Goal: Communication & Community: Answer question/provide support

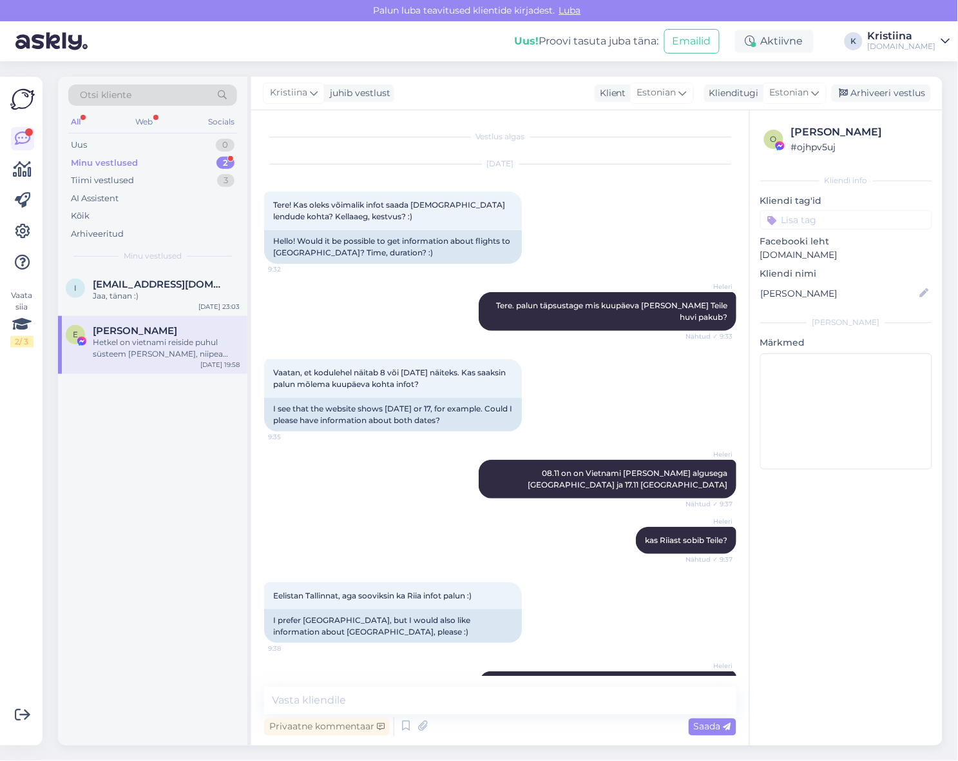
click at [159, 164] on div "Minu vestlused 2" at bounding box center [152, 163] width 169 height 18
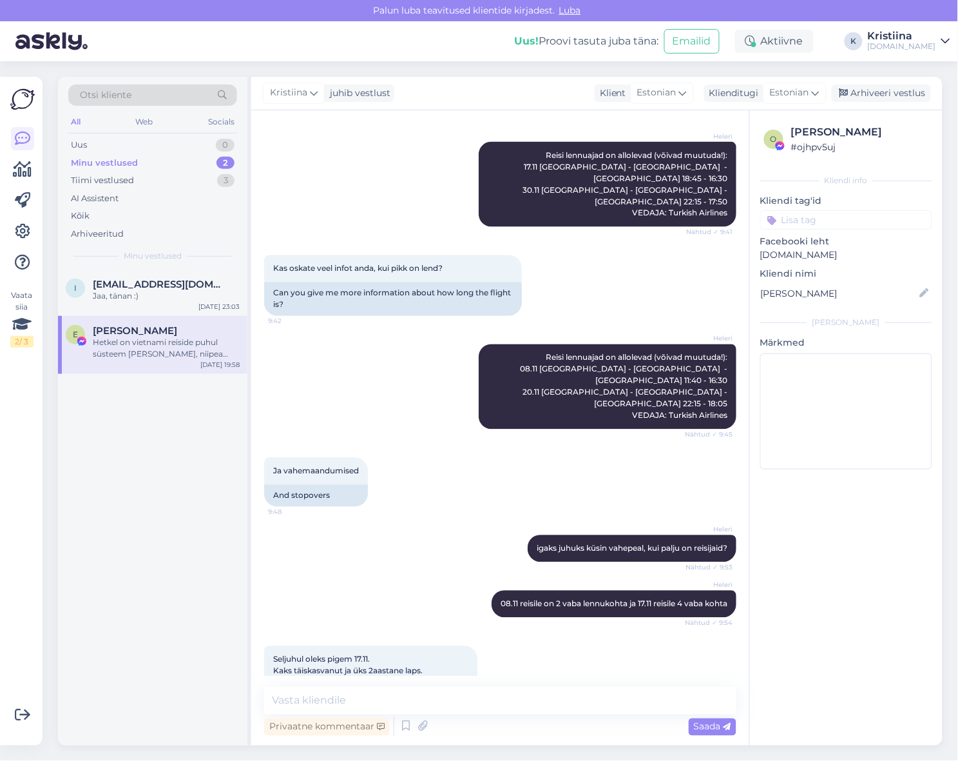
scroll to position [606, 0]
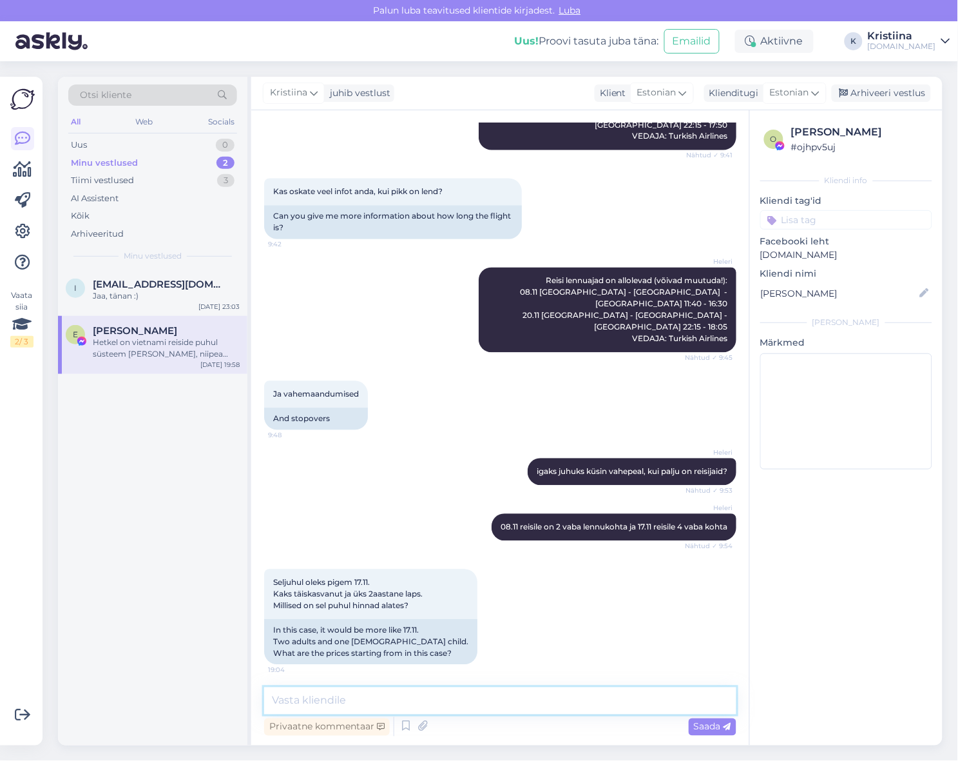
click at [362, 694] on textarea at bounding box center [500, 700] width 472 height 27
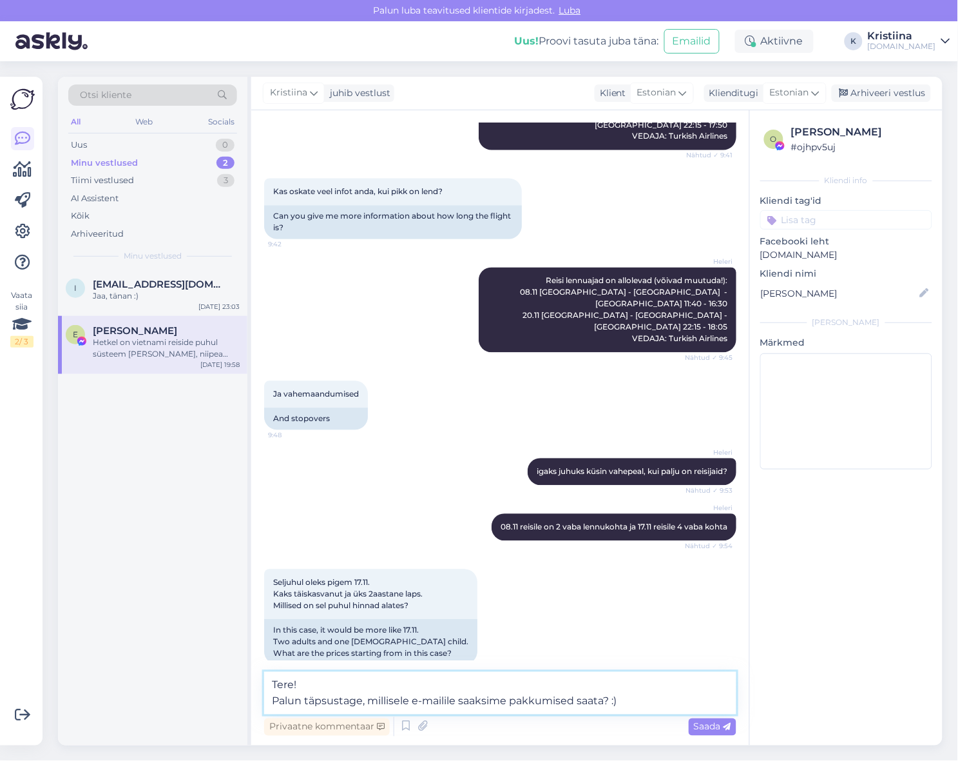
type textarea "Tere! Palun täpsustage, millisele e-mailile saaksime pakkumised saata? :)"
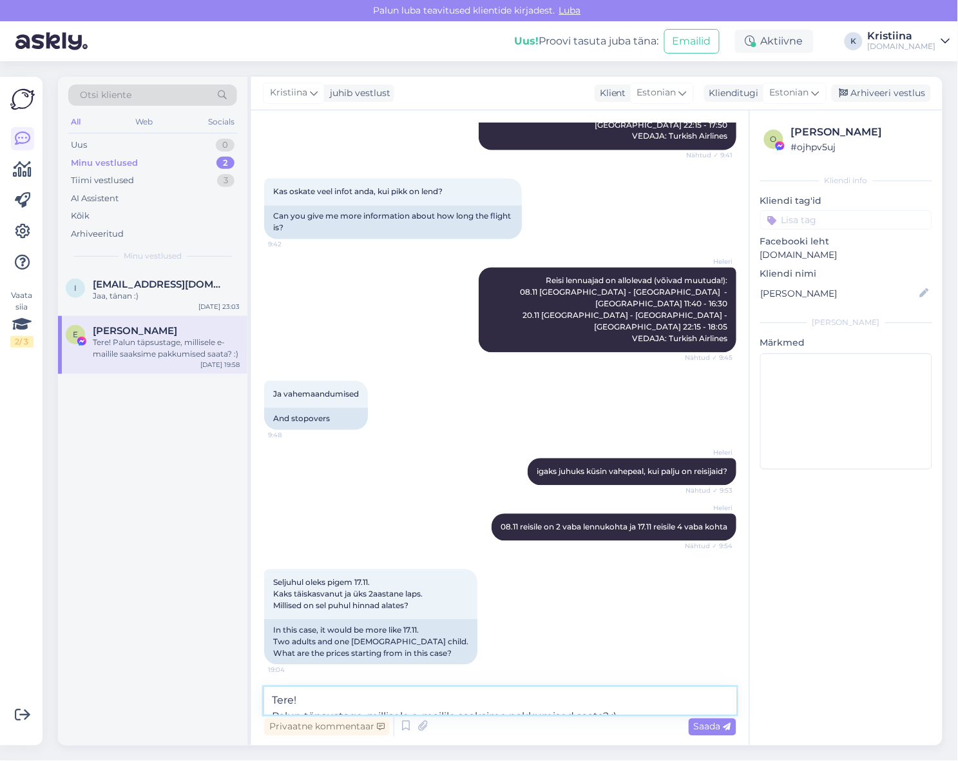
scroll to position [712, 0]
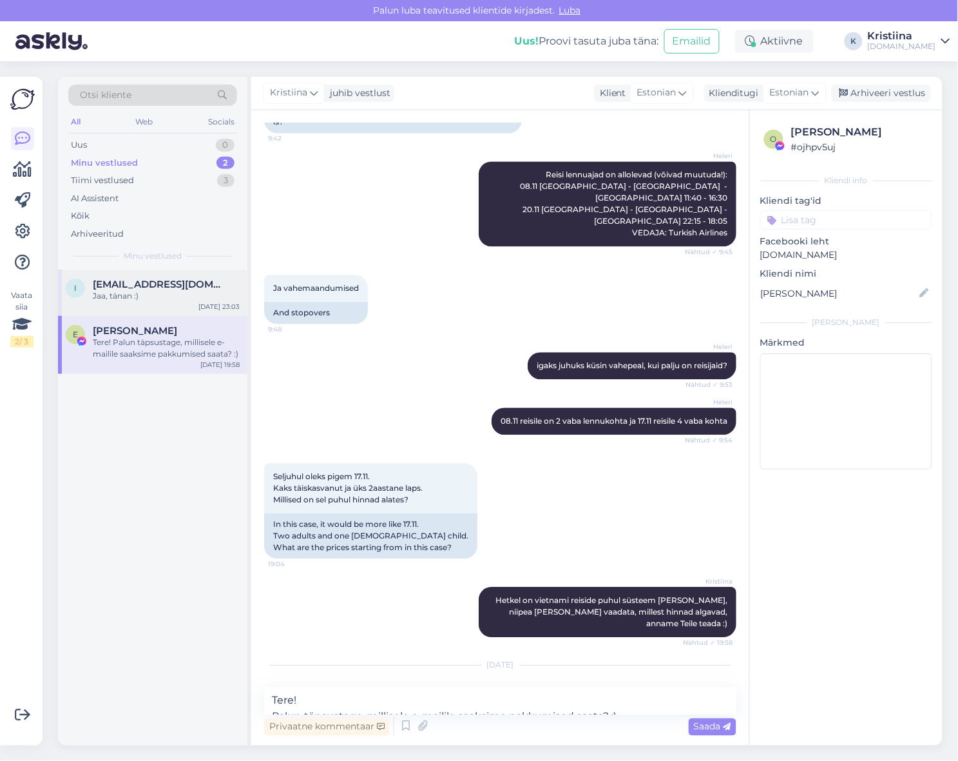
click at [156, 299] on div "Jaa, tänan :)" at bounding box center [166, 296] width 147 height 12
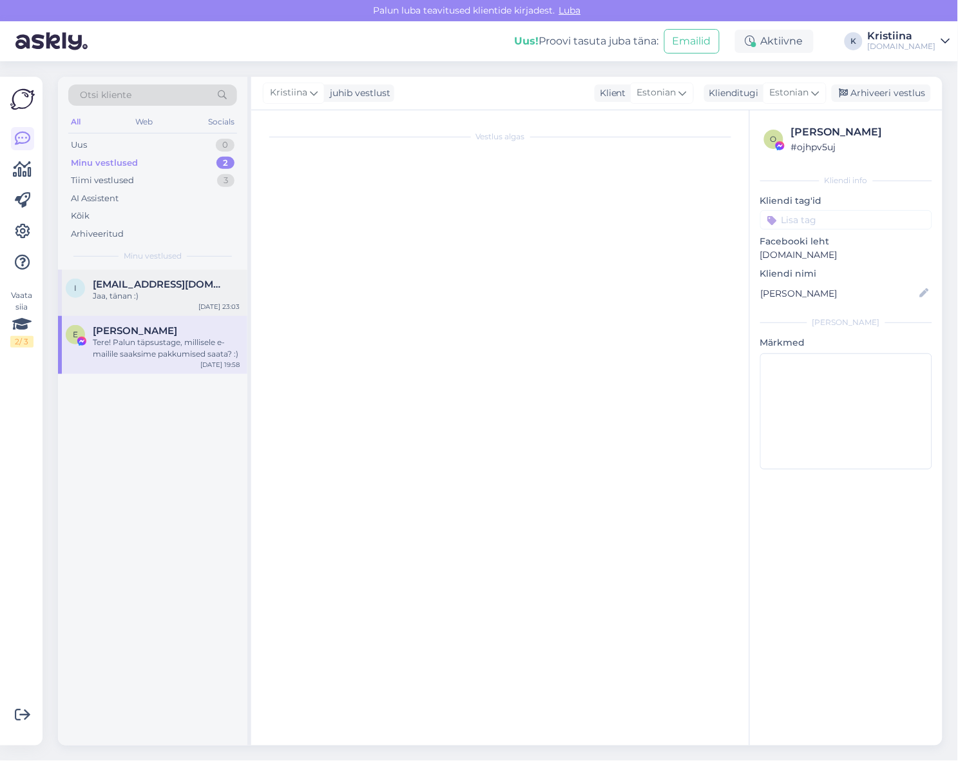
scroll to position [561, 0]
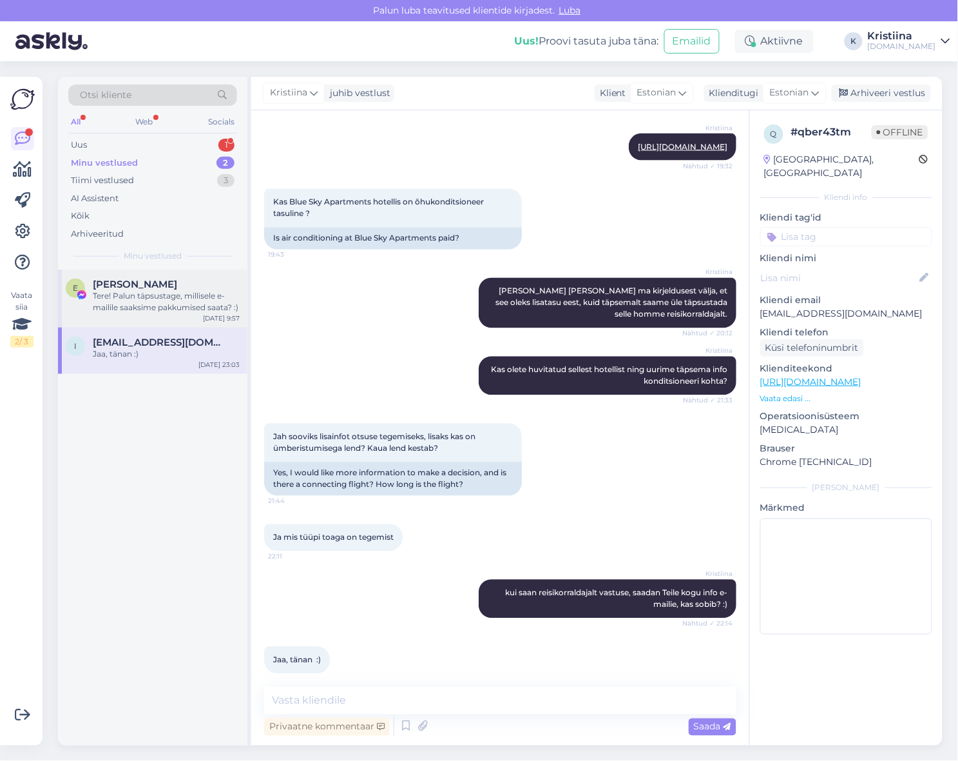
click at [151, 287] on span "[PERSON_NAME]" at bounding box center [135, 284] width 84 height 12
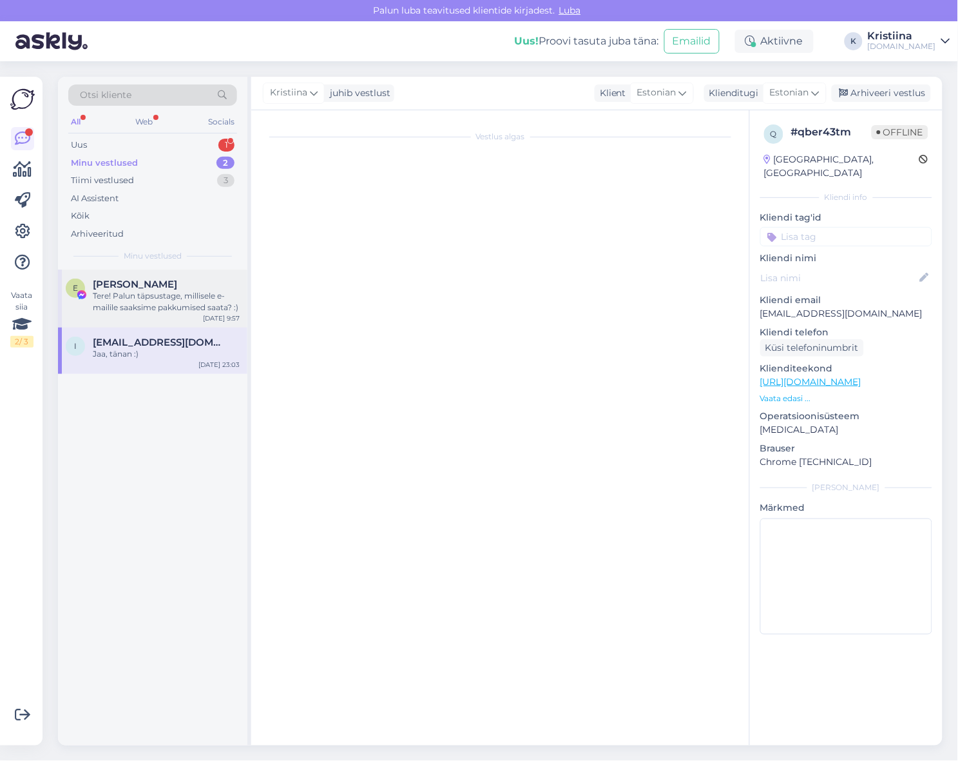
scroll to position [712, 0]
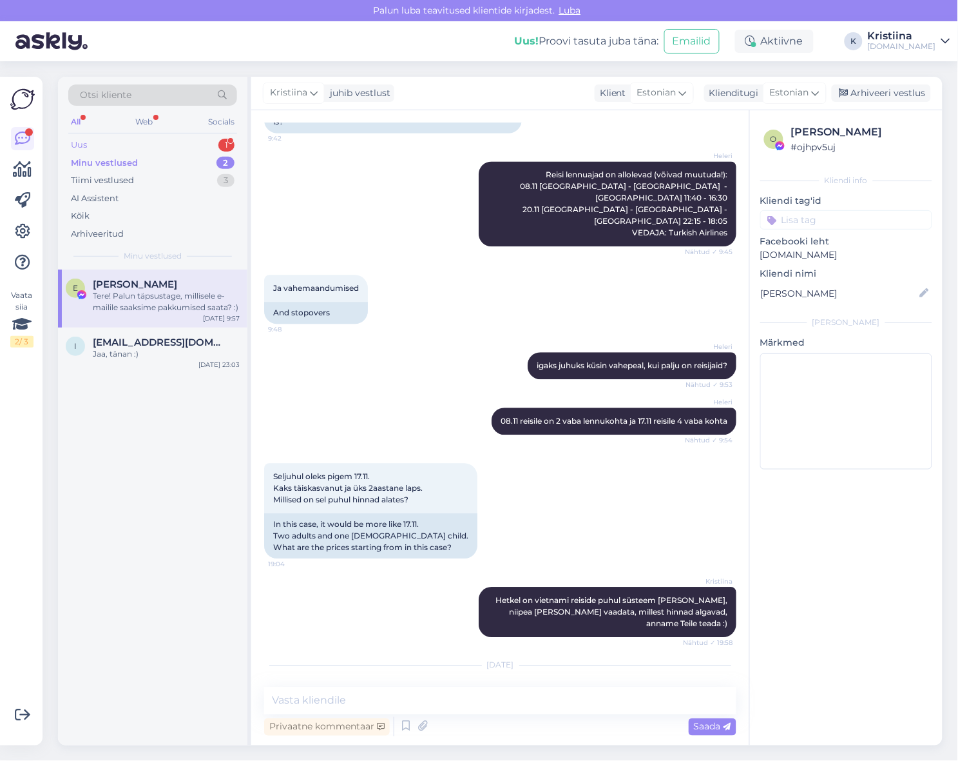
click at [144, 144] on div "Uus 1" at bounding box center [152, 145] width 169 height 18
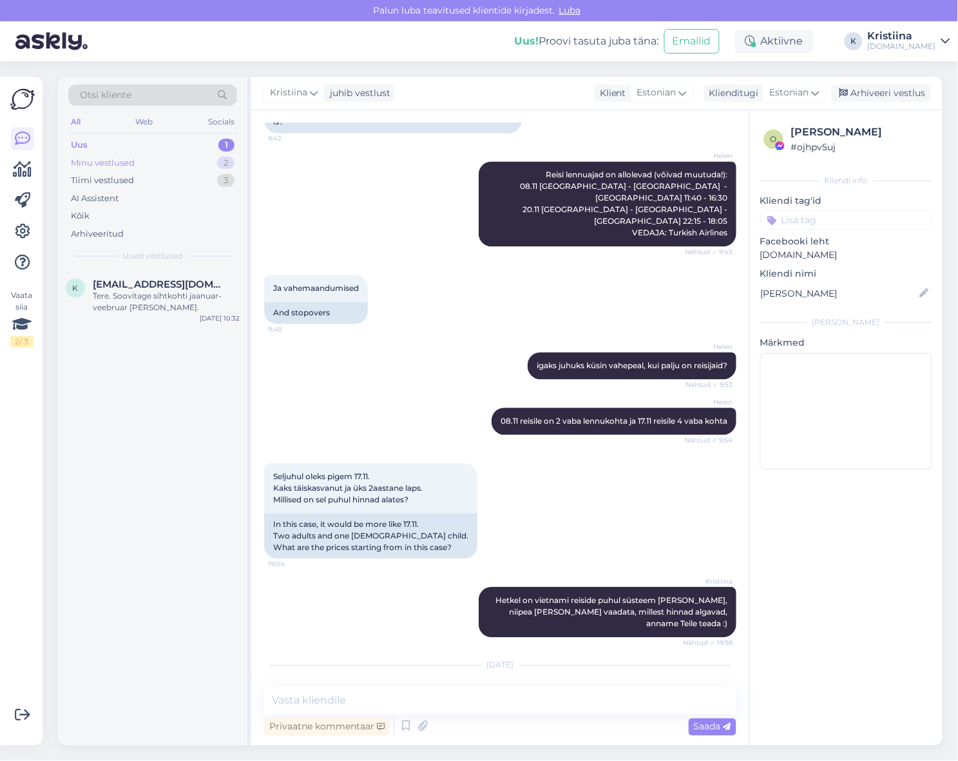
click at [150, 166] on div "Minu vestlused 2" at bounding box center [152, 163] width 169 height 18
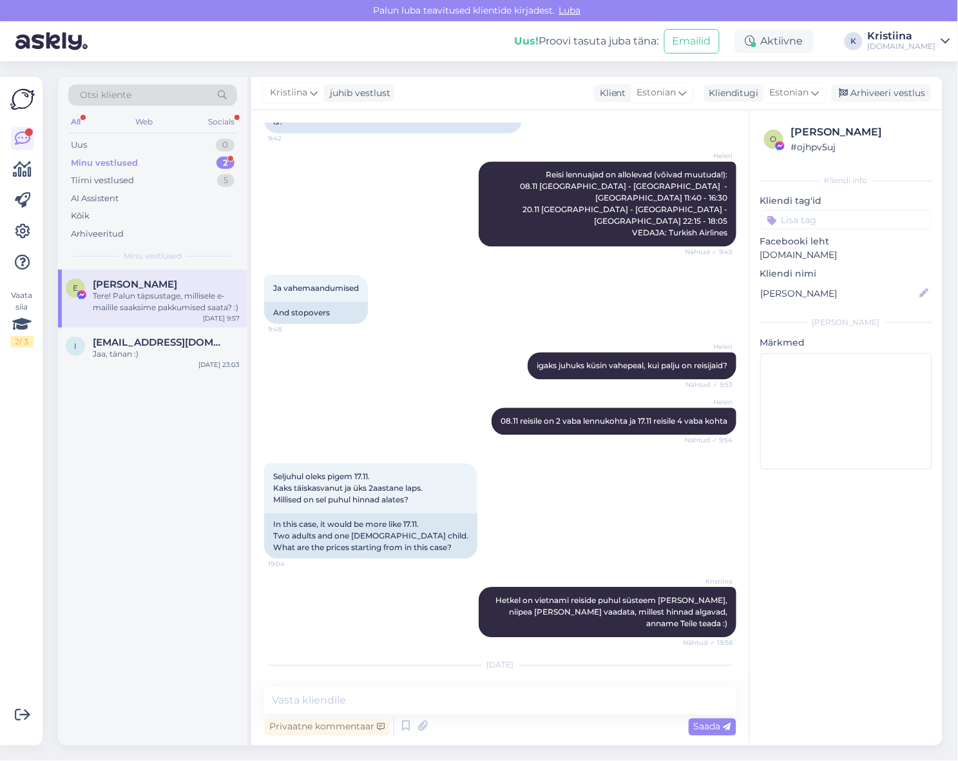
click at [195, 157] on div "Minu vestlused 2" at bounding box center [152, 163] width 169 height 18
click at [155, 303] on div "Tere! Palun täpsustage, millisele e-mailile saaksime pakkumised saata? :)" at bounding box center [166, 301] width 147 height 23
click at [150, 330] on div "I [EMAIL_ADDRESS][DOMAIN_NAME] Jaa, tänan :) [DATE] 23:03" at bounding box center [152, 350] width 189 height 46
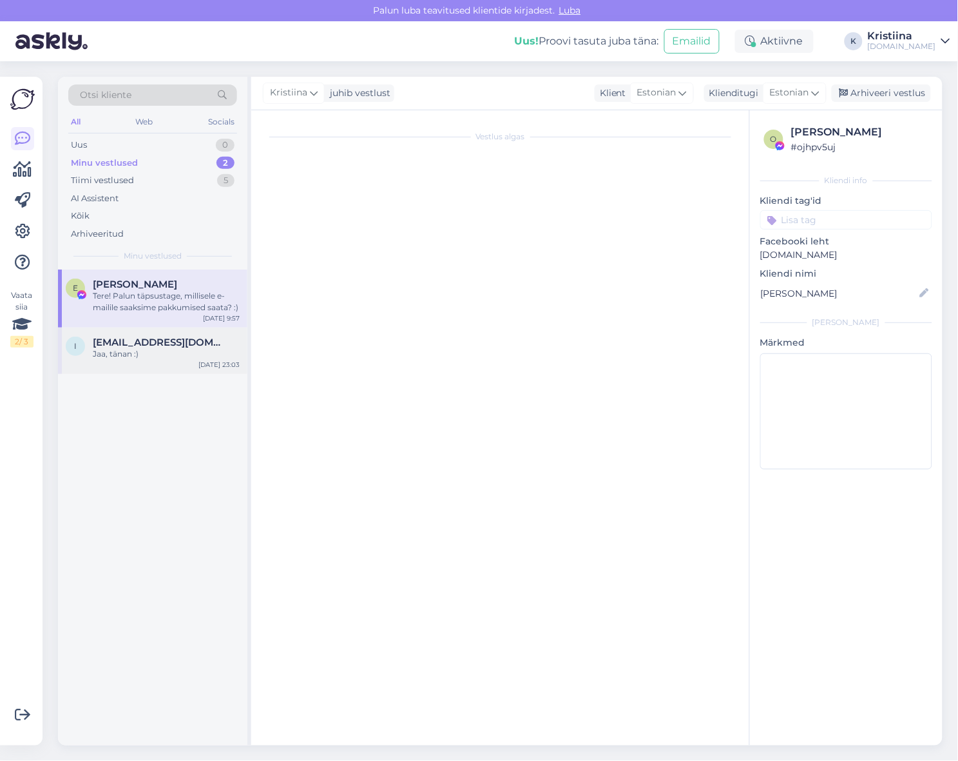
scroll to position [561, 0]
